Goal: Find specific page/section

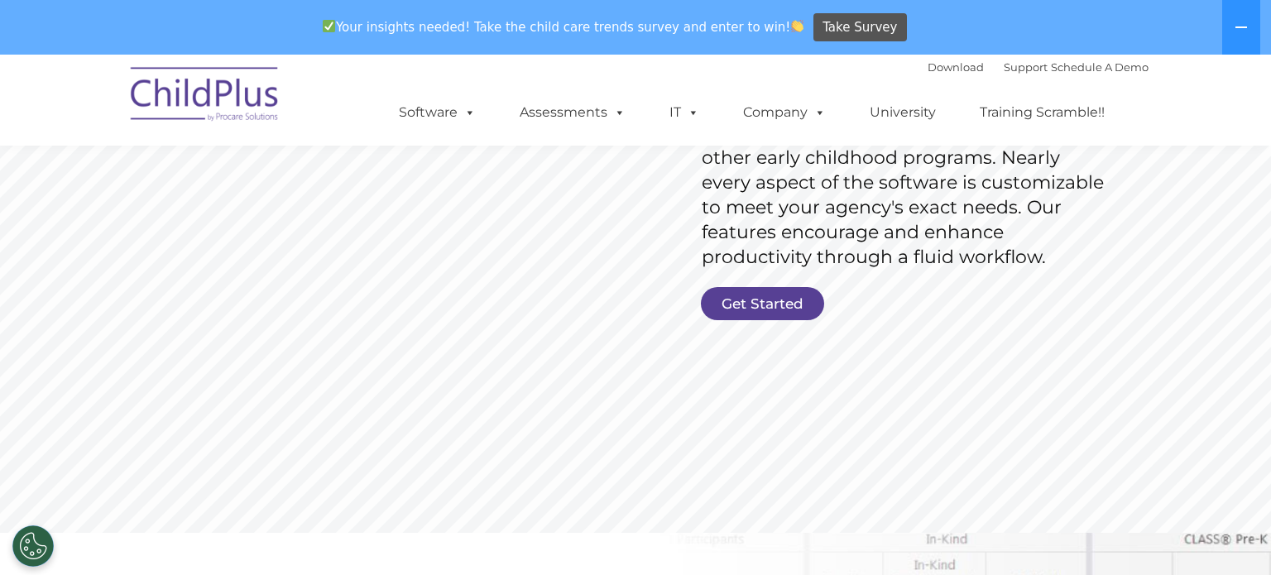
scroll to position [322, 0]
click at [770, 298] on link "Get Started" at bounding box center [762, 306] width 123 height 33
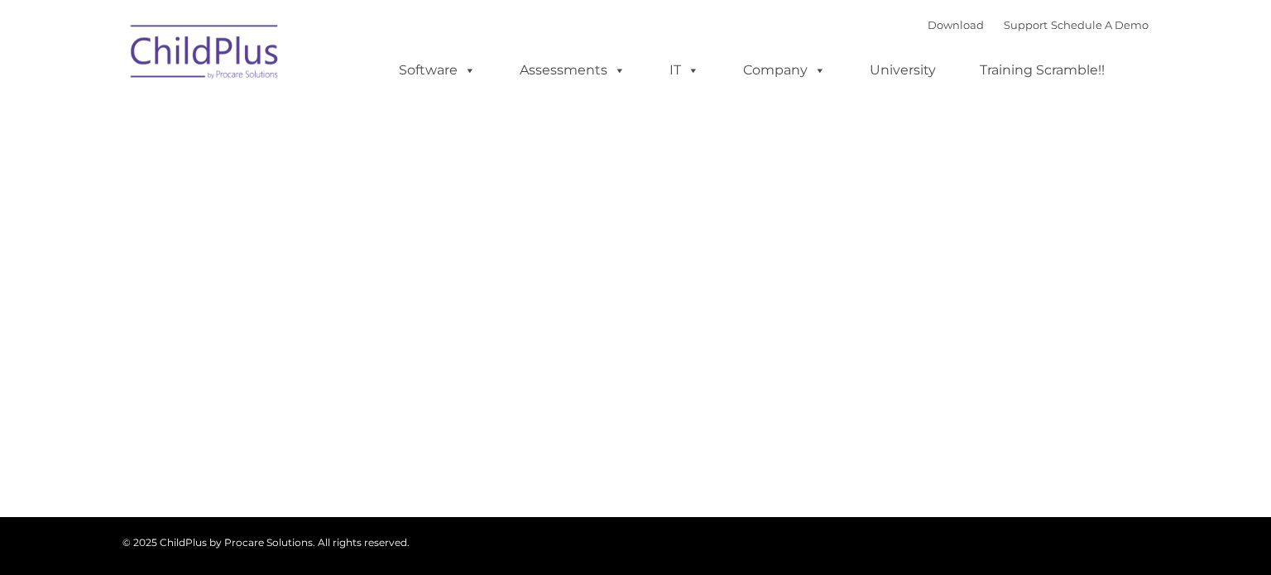
type input ""
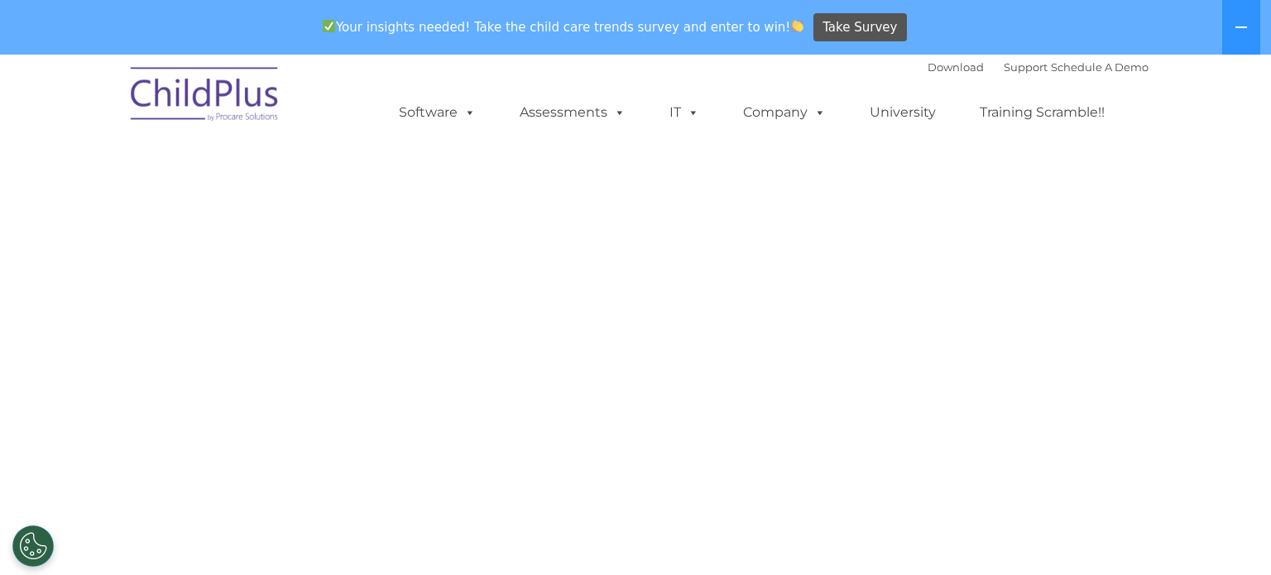
select select "MEDIUM"
